Goal: Task Accomplishment & Management: Use online tool/utility

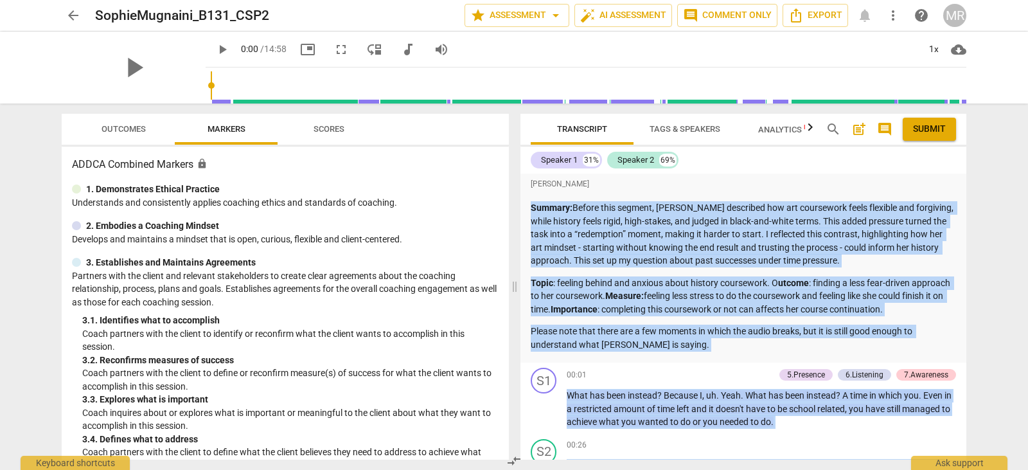
scroll to position [2490, 0]
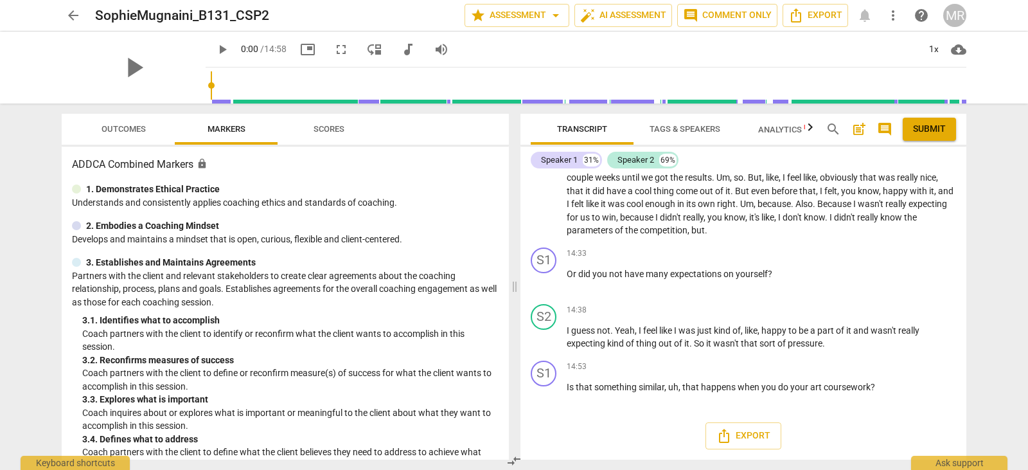
click at [1023, 313] on div "arrow_back SophieMugnaini_B131_CSP2 star Assessment arrow_drop_down auto_fix_hi…" at bounding box center [514, 235] width 1028 height 470
click at [1027, 284] on div "arrow_back SophieMugnaini_B131_CSP2 star Assessment arrow_drop_down auto_fix_hi…" at bounding box center [514, 235] width 1028 height 470
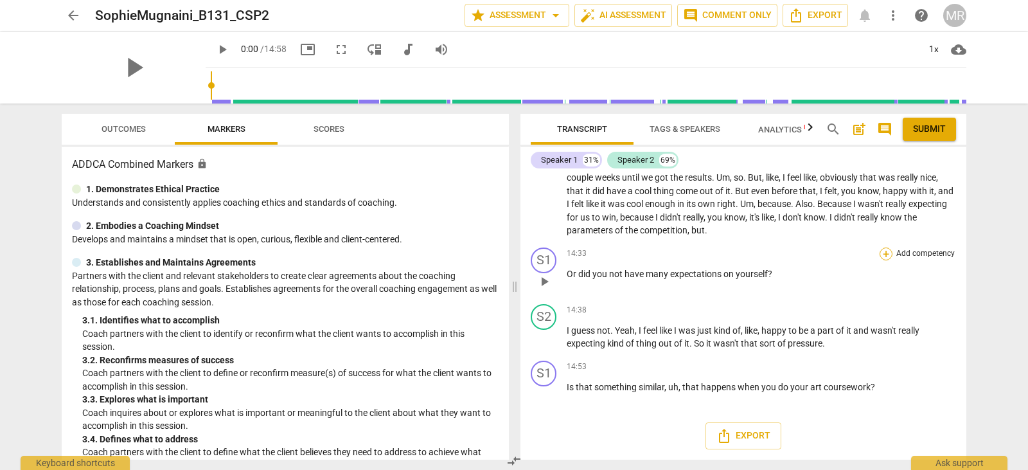
click at [882, 257] on div "+" at bounding box center [885, 253] width 13 height 13
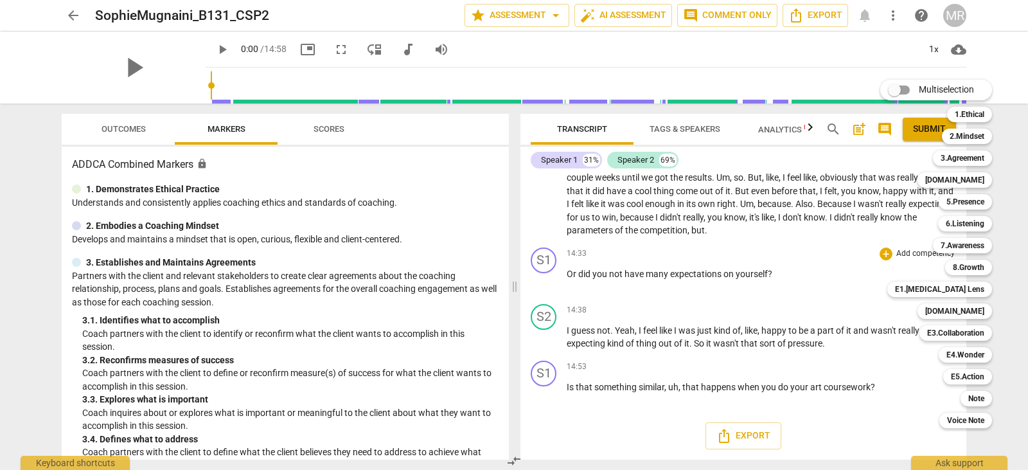
click at [820, 285] on div at bounding box center [514, 235] width 1028 height 470
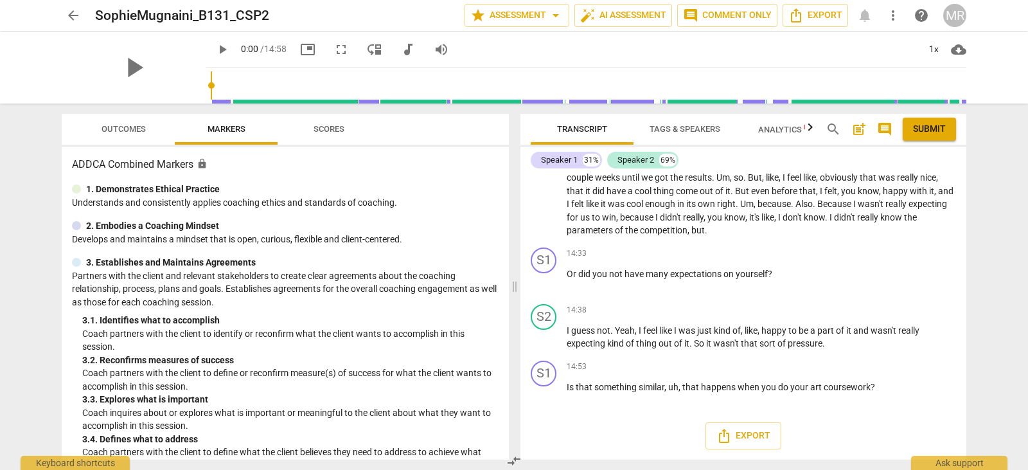
click at [788, 163] on div "Speaker 1 31% Speaker 2 69%" at bounding box center [743, 160] width 425 height 22
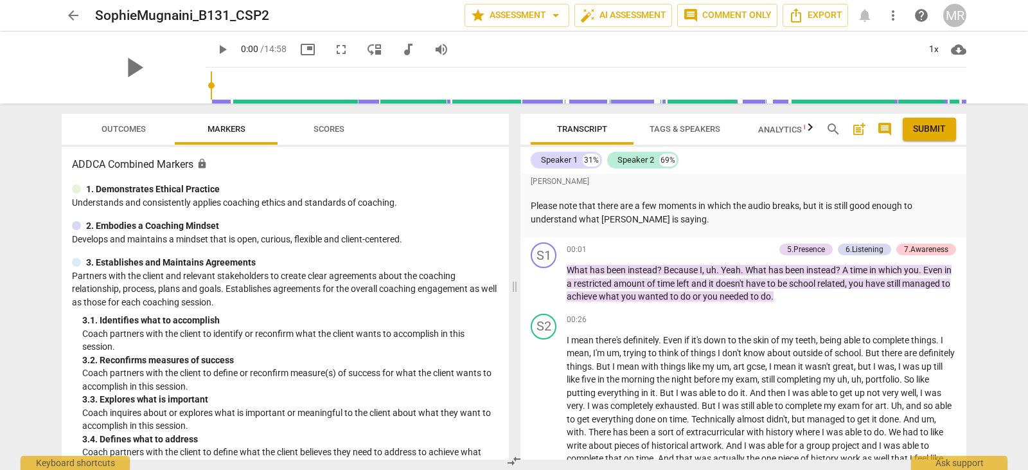
scroll to position [0, 0]
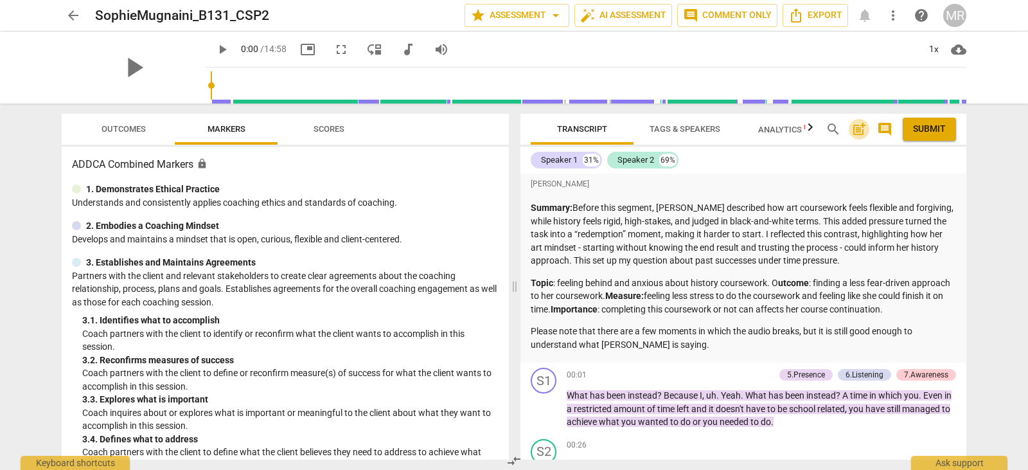
click at [856, 130] on span "post_add" at bounding box center [858, 128] width 15 height 15
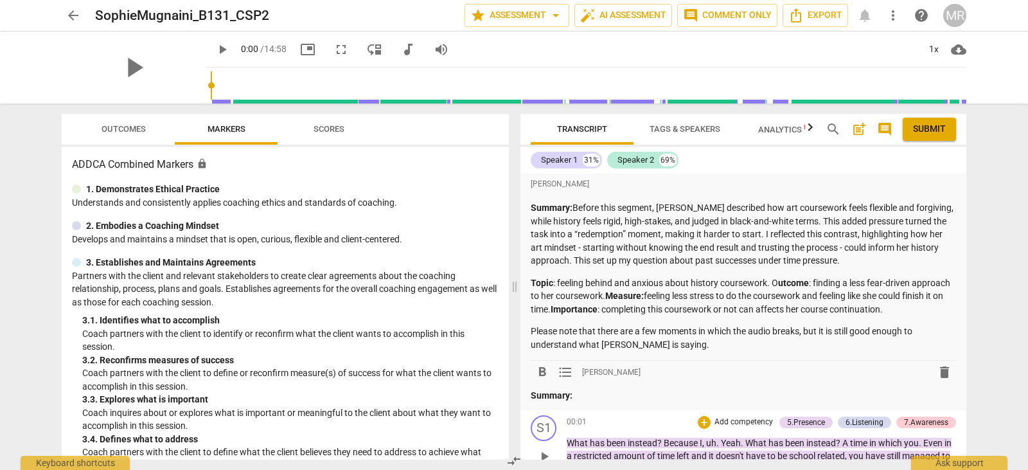
scroll to position [173, 0]
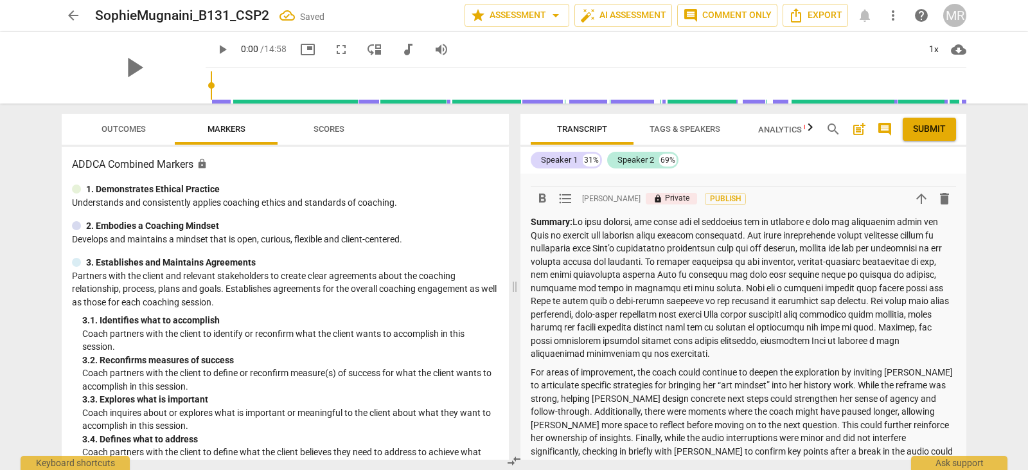
click at [574, 220] on p "Summary:" at bounding box center [743, 287] width 425 height 145
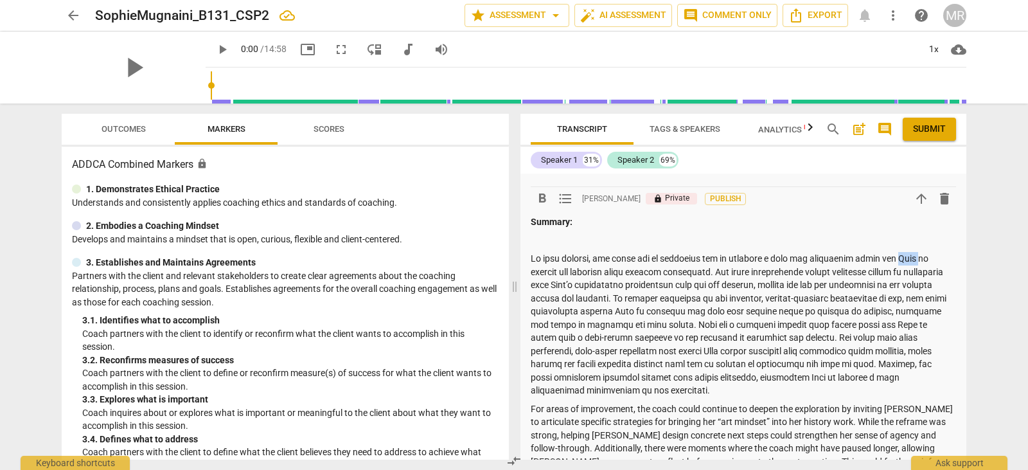
drag, startPoint x: 886, startPoint y: 254, endPoint x: 909, endPoint y: 258, distance: 23.4
click at [909, 258] on p at bounding box center [743, 324] width 425 height 145
drag, startPoint x: 597, startPoint y: 258, endPoint x: 631, endPoint y: 259, distance: 34.1
click at [631, 259] on p at bounding box center [743, 324] width 425 height 145
click at [536, 258] on p at bounding box center [743, 324] width 425 height 145
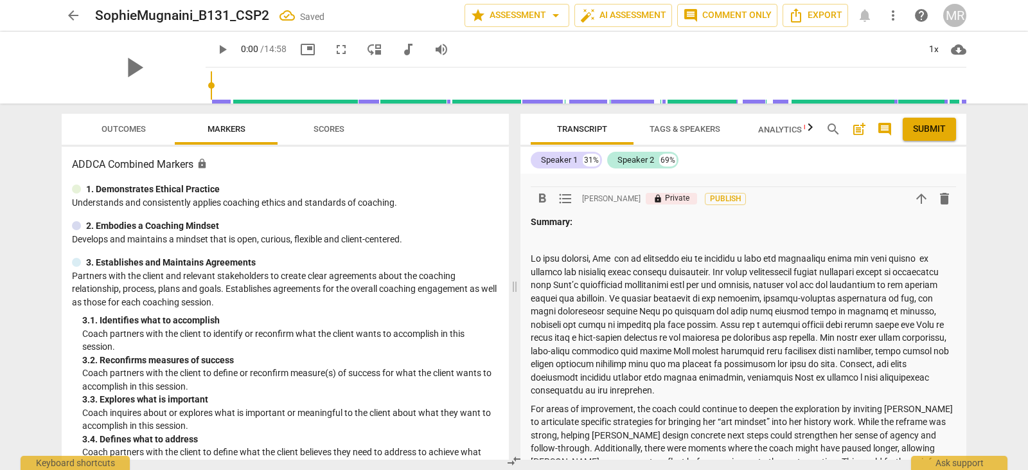
click at [533, 260] on p at bounding box center [743, 324] width 425 height 145
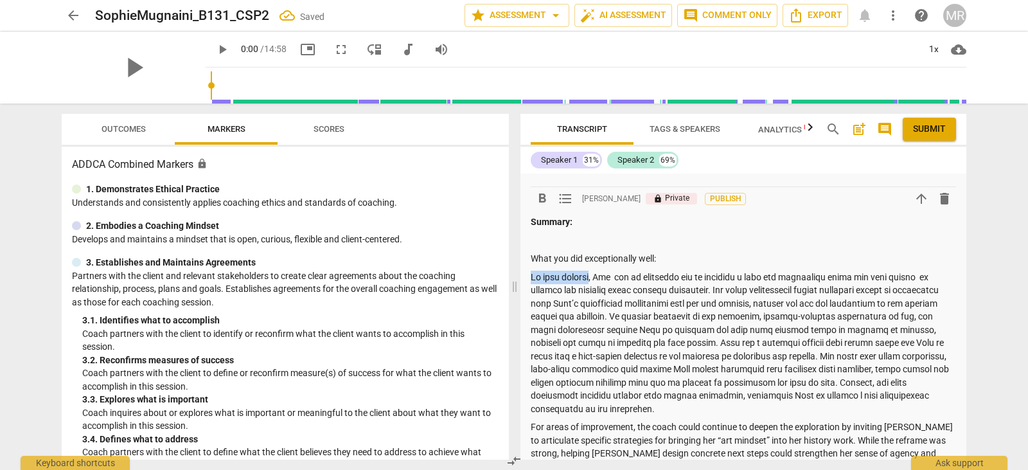
drag, startPoint x: 588, startPoint y: 276, endPoint x: 525, endPoint y: 271, distance: 63.8
click at [525, 271] on div "[PERSON_NAME] Summary: Before this segment, [PERSON_NAME] described how art cou…" at bounding box center [743, 266] width 446 height 533
click at [850, 278] on p at bounding box center [743, 342] width 425 height 145
drag, startPoint x: 639, startPoint y: 287, endPoint x: 682, endPoint y: 288, distance: 43.1
click at [682, 288] on p at bounding box center [743, 342] width 425 height 145
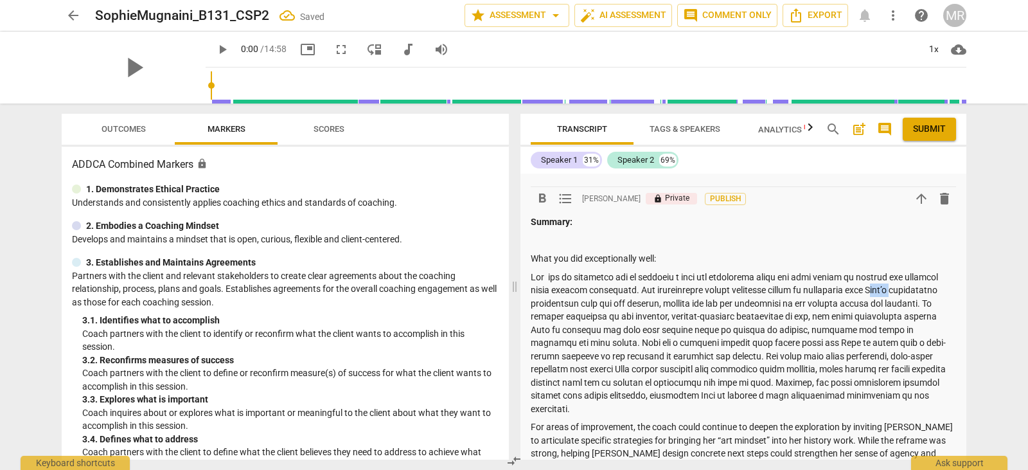
drag, startPoint x: 875, startPoint y: 290, endPoint x: 896, endPoint y: 288, distance: 21.3
click at [896, 288] on p at bounding box center [743, 342] width 425 height 145
drag, startPoint x: 562, startPoint y: 330, endPoint x: 581, endPoint y: 330, distance: 18.6
click at [581, 330] on p at bounding box center [743, 342] width 425 height 145
drag, startPoint x: 860, startPoint y: 317, endPoint x: 895, endPoint y: 313, distance: 35.5
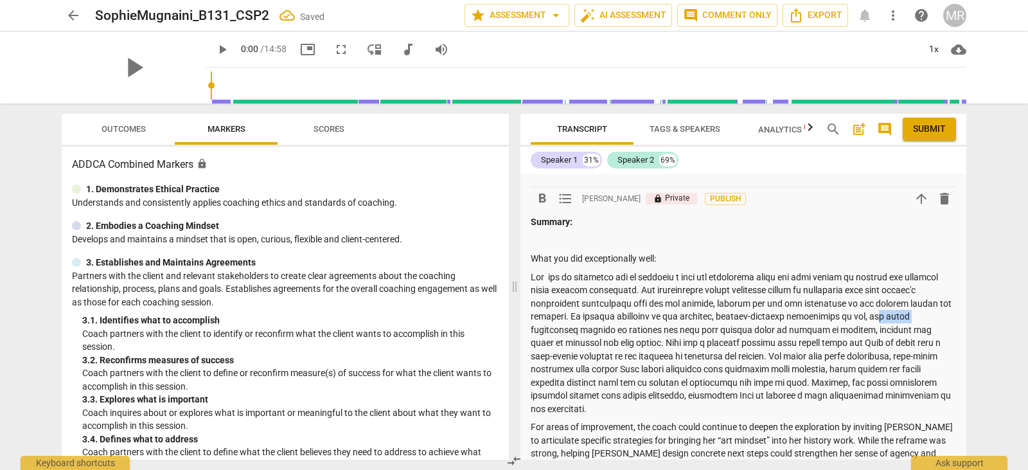
click at [895, 313] on p at bounding box center [743, 342] width 425 height 145
click at [537, 330] on p at bounding box center [743, 342] width 425 height 145
click at [538, 330] on p at bounding box center [743, 342] width 425 height 145
drag, startPoint x: 538, startPoint y: 330, endPoint x: 524, endPoint y: 330, distance: 13.5
click at [524, 330] on div "[PERSON_NAME] Summary: Before this segment, [PERSON_NAME] described how art cou…" at bounding box center [743, 266] width 446 height 533
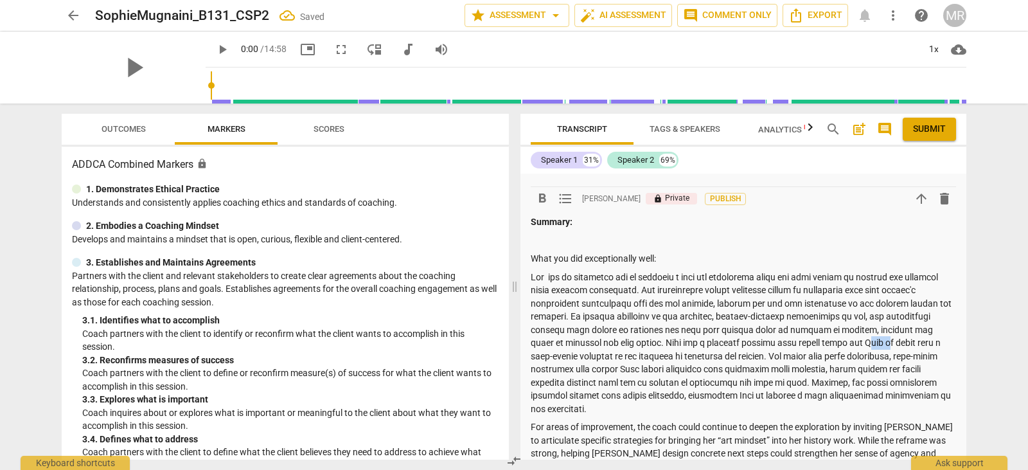
drag, startPoint x: 804, startPoint y: 342, endPoint x: 825, endPoint y: 343, distance: 21.2
click at [825, 343] on p at bounding box center [743, 342] width 425 height 145
click at [741, 357] on p at bounding box center [743, 342] width 425 height 145
drag, startPoint x: 741, startPoint y: 357, endPoint x: 777, endPoint y: 356, distance: 36.0
click at [777, 356] on p at bounding box center [743, 342] width 425 height 145
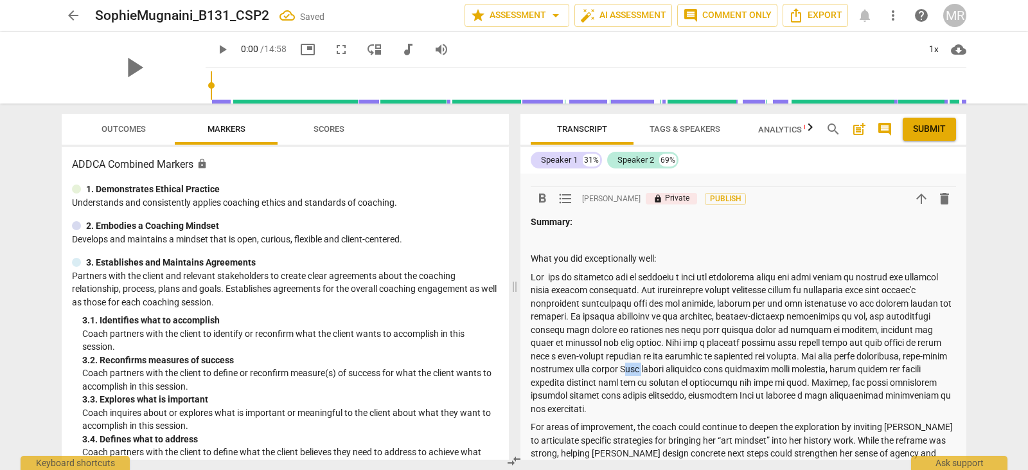
drag, startPoint x: 560, startPoint y: 367, endPoint x: 581, endPoint y: 367, distance: 21.2
click at [581, 367] on p at bounding box center [743, 342] width 425 height 145
drag, startPoint x: 804, startPoint y: 381, endPoint x: 843, endPoint y: 378, distance: 39.3
click at [843, 378] on p at bounding box center [743, 342] width 425 height 145
click at [666, 396] on p at bounding box center [743, 342] width 425 height 145
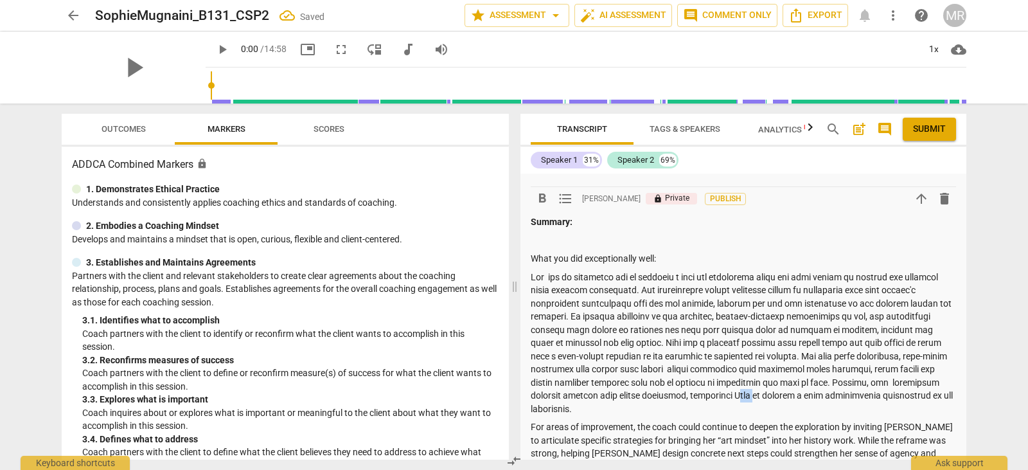
drag, startPoint x: 666, startPoint y: 396, endPoint x: 680, endPoint y: 396, distance: 14.8
click at [680, 396] on p at bounding box center [743, 342] width 425 height 145
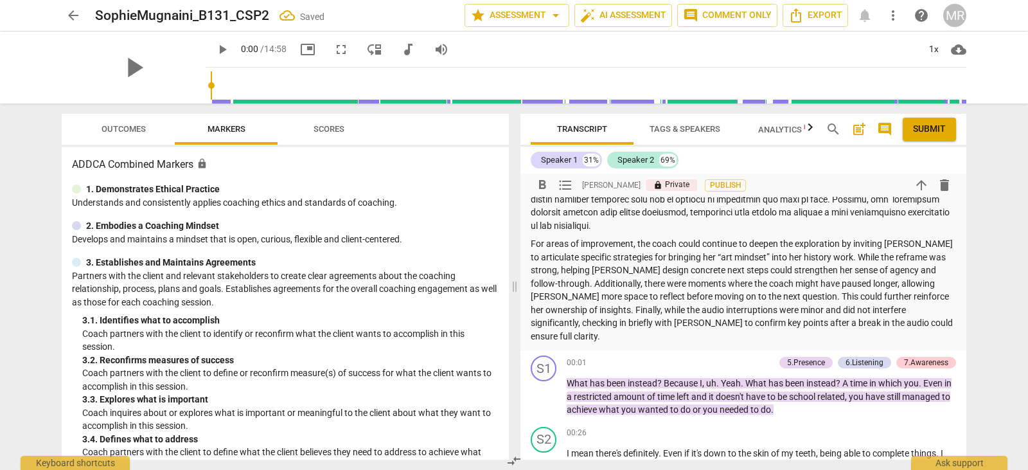
scroll to position [349, 0]
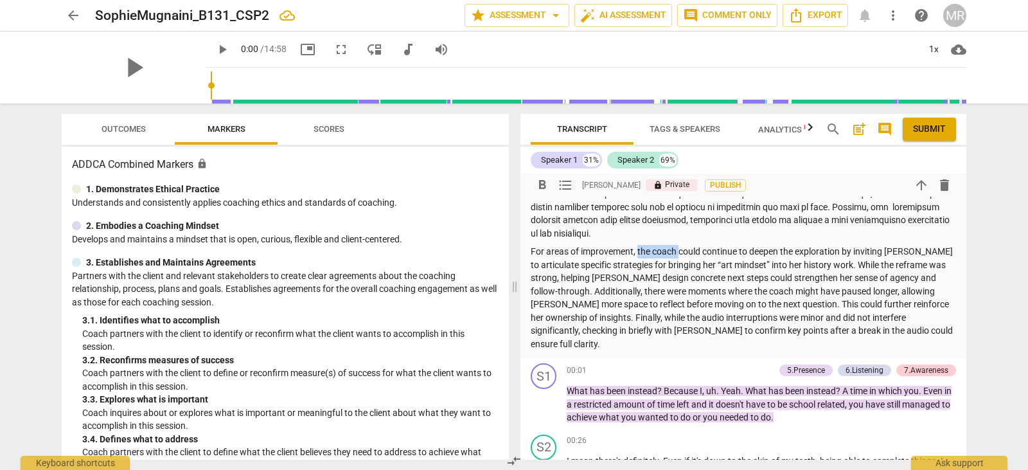
drag, startPoint x: 638, startPoint y: 250, endPoint x: 680, endPoint y: 251, distance: 41.8
click at [680, 251] on p "For areas of improvement, the coach could continue to deepen the exploration by…" at bounding box center [743, 297] width 425 height 105
drag, startPoint x: 861, startPoint y: 251, endPoint x: 880, endPoint y: 251, distance: 18.6
click at [880, 251] on p "For areas of improvement, you could continue to deepen the exploration by invit…" at bounding box center [743, 297] width 425 height 105
drag, startPoint x: 874, startPoint y: 264, endPoint x: 887, endPoint y: 264, distance: 13.5
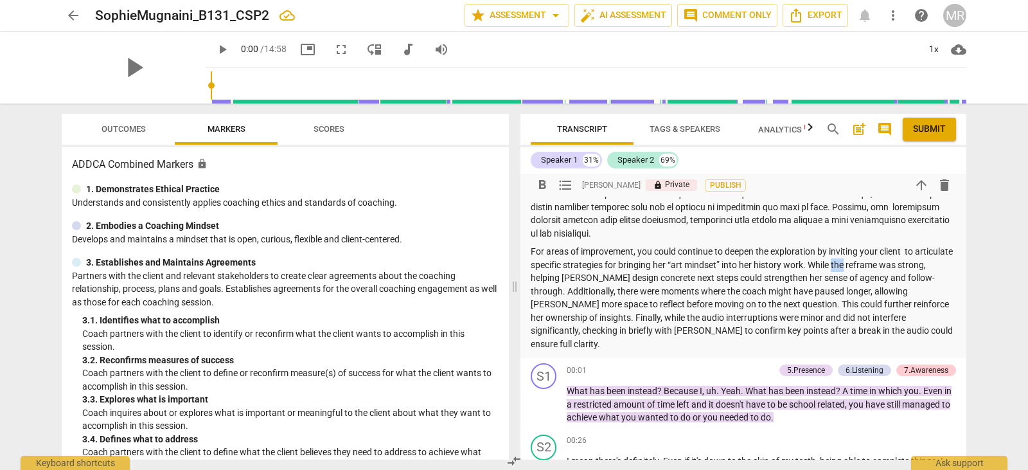
click at [887, 264] on p "For areas of improvement, you could continue to deepen the exploration by invit…" at bounding box center [743, 297] width 425 height 105
drag, startPoint x: 595, startPoint y: 276, endPoint x: 615, endPoint y: 277, distance: 20.6
click at [615, 277] on p "For areas of improvement, you could continue to deepen the exploration by invit…" at bounding box center [743, 297] width 425 height 105
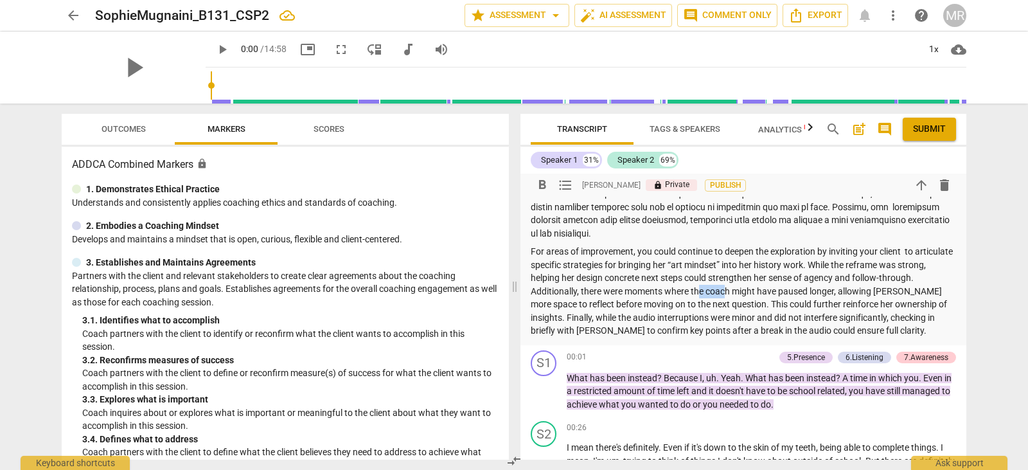
drag, startPoint x: 698, startPoint y: 290, endPoint x: 728, endPoint y: 290, distance: 29.6
click at [728, 290] on p "For areas of improvement, you could continue to deepen the exploration by invit…" at bounding box center [743, 291] width 425 height 93
drag, startPoint x: 850, startPoint y: 291, endPoint x: 870, endPoint y: 288, distance: 20.2
click at [870, 288] on p "For areas of improvement, you could continue to deepen the exploration by invit…" at bounding box center [743, 291] width 425 height 93
drag, startPoint x: 551, startPoint y: 330, endPoint x: 520, endPoint y: 332, distance: 30.9
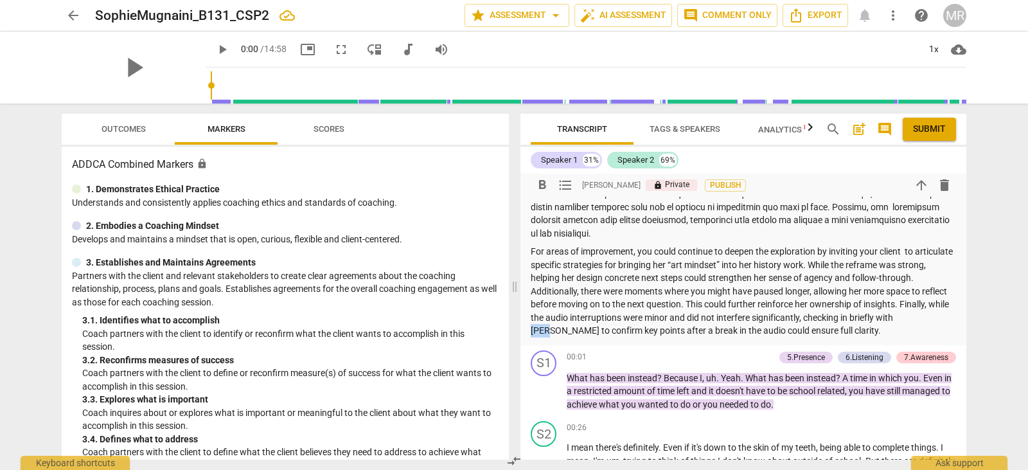
click at [520, 332] on div "Transcript Tags & Speakers Analytics New search post_add comment Submit Speaker…" at bounding box center [745, 286] width 461 height 366
click at [966, 218] on div "Transcript Tags & Speakers Analytics New search post_add comment Submit Speaker…" at bounding box center [745, 286] width 461 height 366
drag, startPoint x: 572, startPoint y: 252, endPoint x: 635, endPoint y: 251, distance: 62.3
click at [635, 251] on p "For areas of improvement, you could continue to deepen the exploration by invit…" at bounding box center [743, 291] width 425 height 93
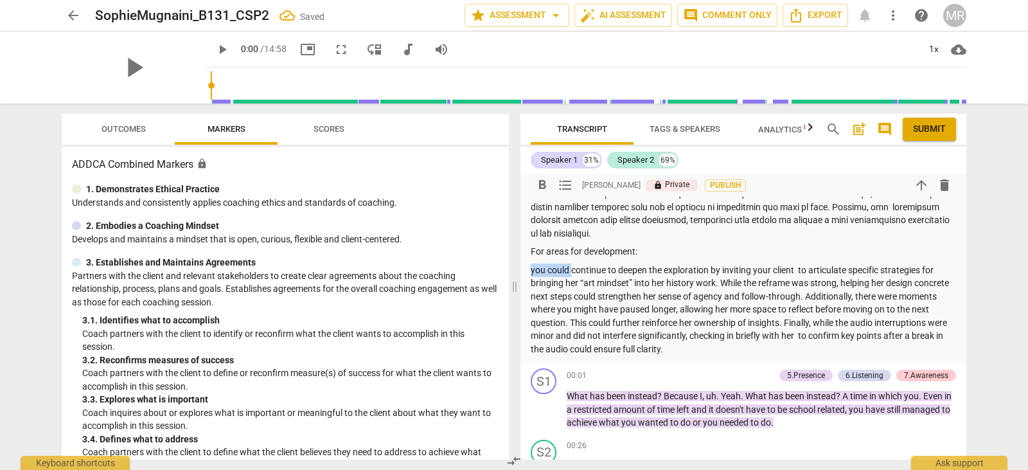
drag, startPoint x: 571, startPoint y: 266, endPoint x: 519, endPoint y: 270, distance: 52.2
click at [519, 270] on div "Transcript Tags & Speakers Analytics New search post_add comment Submit Speaker…" at bounding box center [745, 286] width 461 height 366
